Goal: Obtain resource: Obtain resource

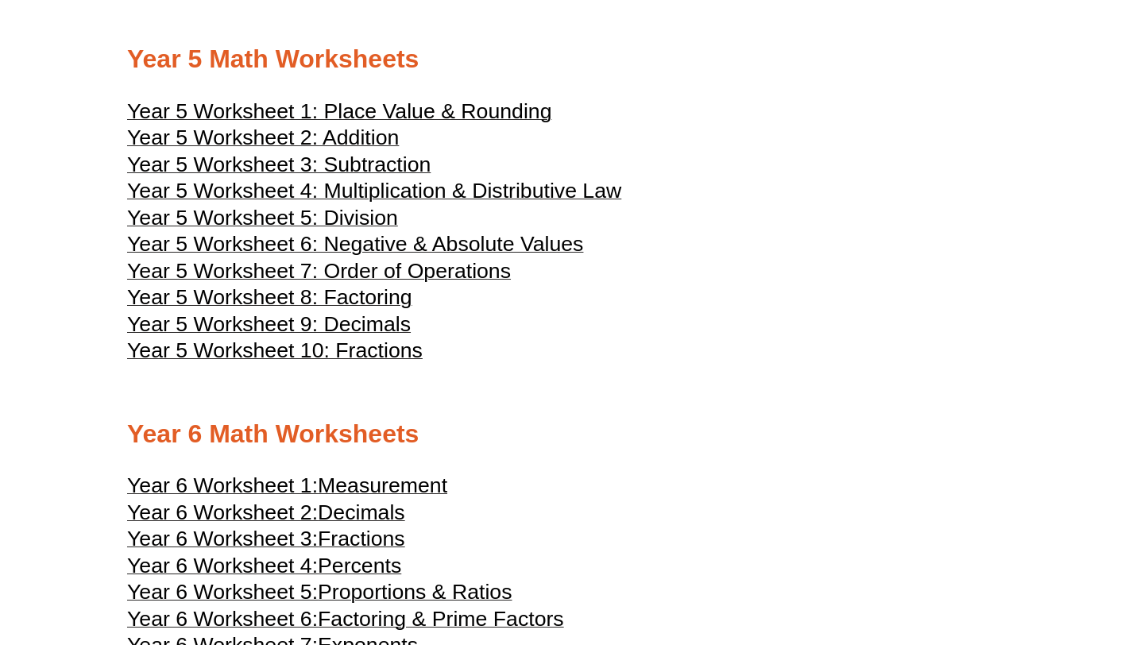
scroll to position [2386, 0]
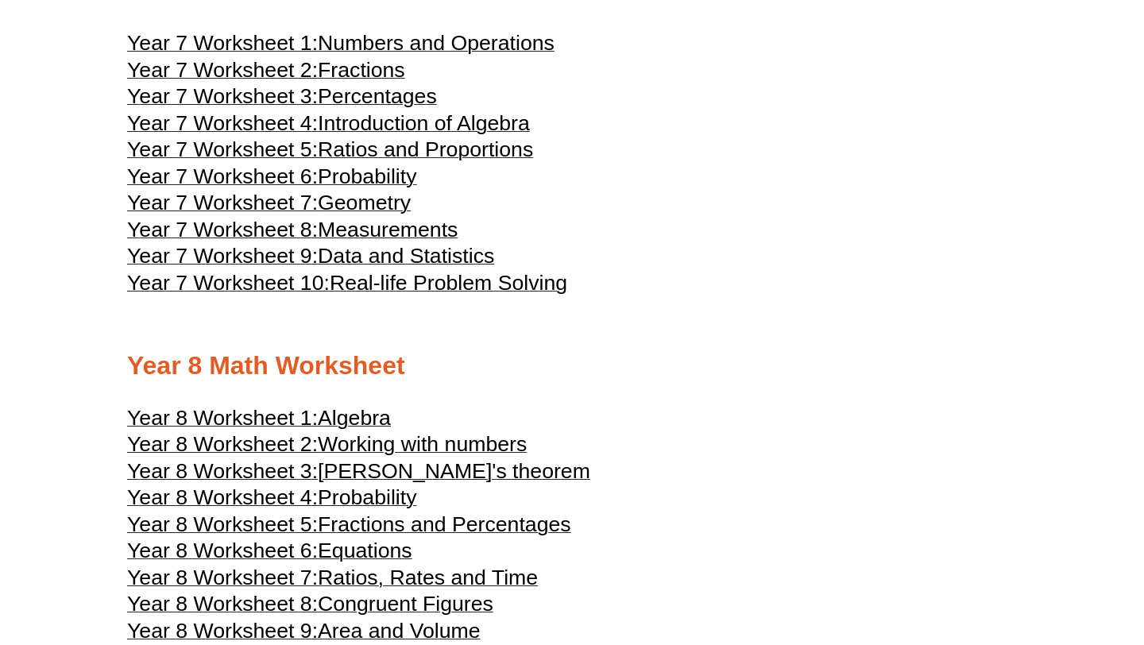
scroll to position [3882, 0]
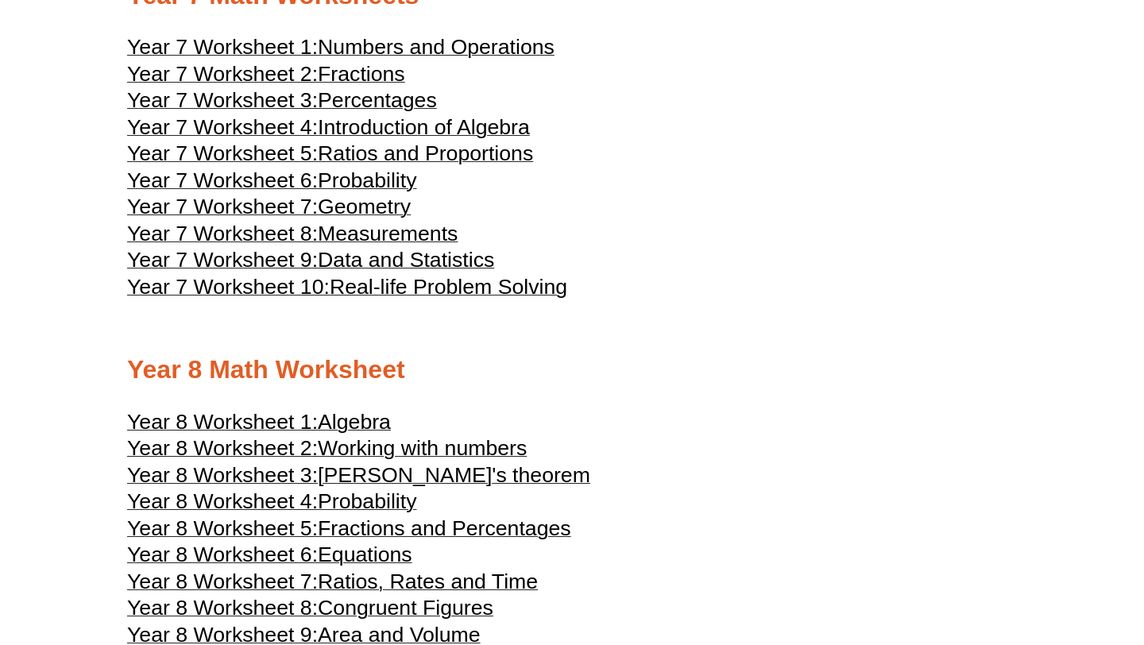
click at [473, 192] on h3 "Year 7 Worksheet 6: Probability" at bounding box center [572, 182] width 890 height 19
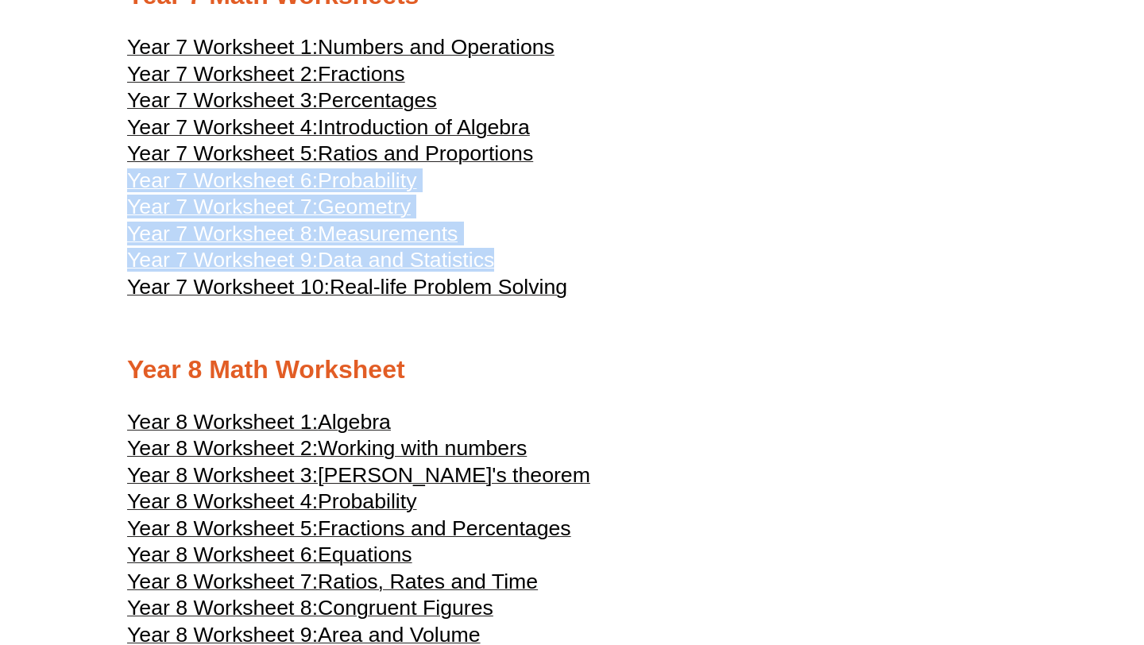
drag, startPoint x: 647, startPoint y: 186, endPoint x: 660, endPoint y: 292, distance: 106.4
click at [660, 272] on h3 "Year 7 Worksheet 9: Data and Statistics" at bounding box center [572, 262] width 890 height 19
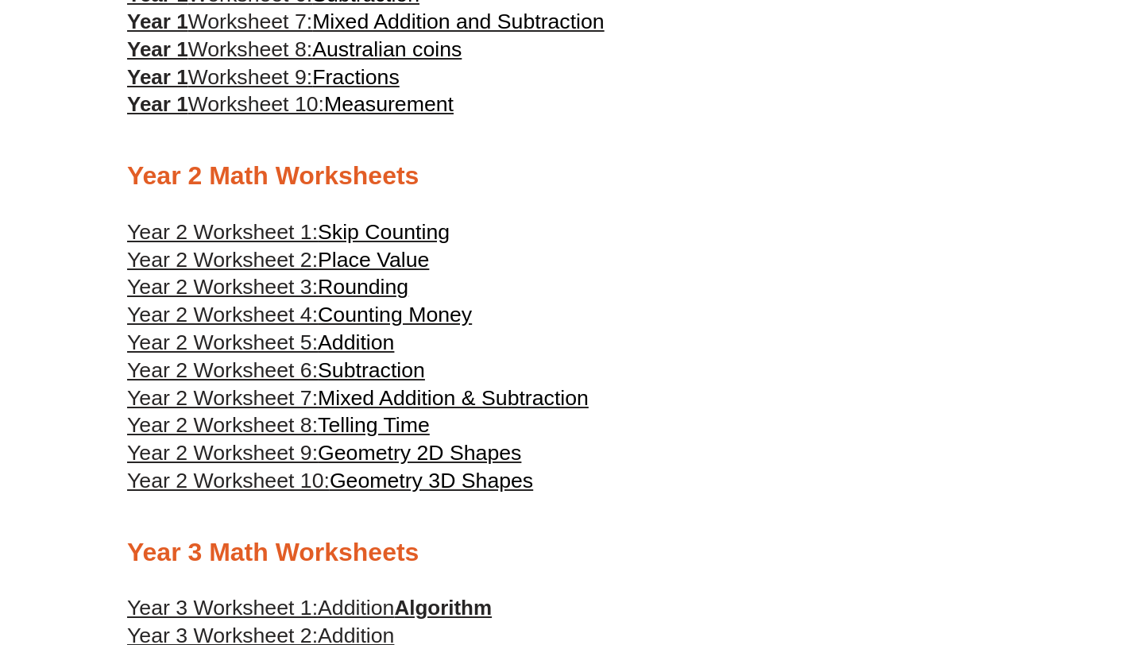
scroll to position [1104, 0]
